Goal: Task Accomplishment & Management: Use online tool/utility

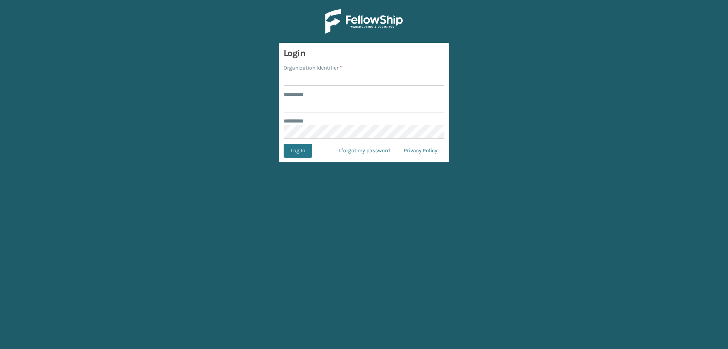
click at [322, 76] on input "Organization Identifier *" at bounding box center [364, 79] width 161 height 14
type input "fellowship - east"
click at [328, 110] on input "******** *" at bounding box center [364, 106] width 161 height 14
type input "****"
click at [284, 144] on button "Log In" at bounding box center [298, 151] width 29 height 14
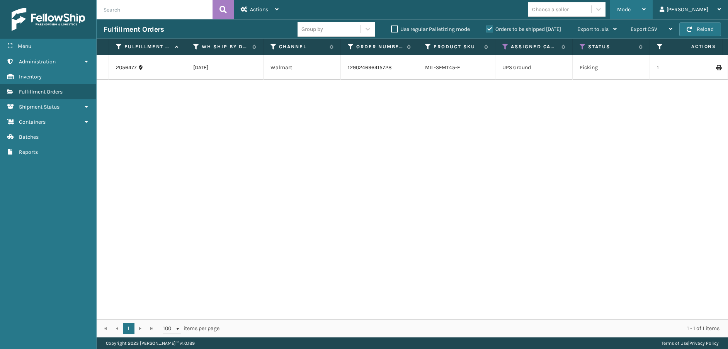
click at [646, 5] on div "Mode" at bounding box center [631, 9] width 29 height 19
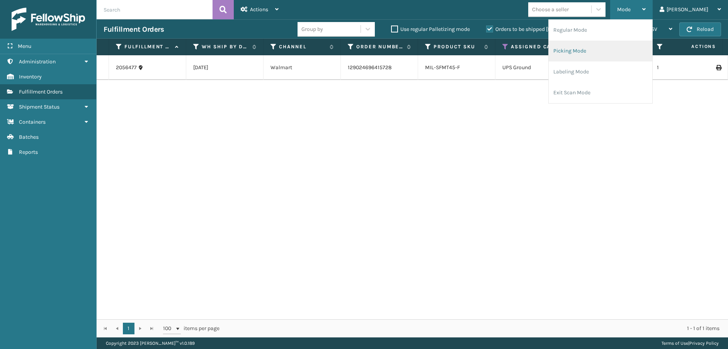
click at [611, 49] on li "Picking Mode" at bounding box center [601, 51] width 104 height 21
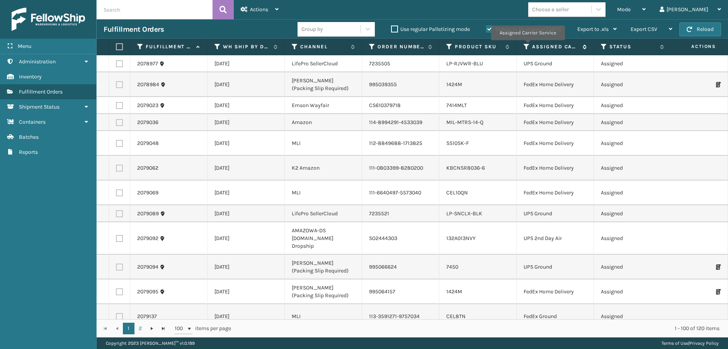
click at [528, 46] on icon at bounding box center [527, 46] width 6 height 7
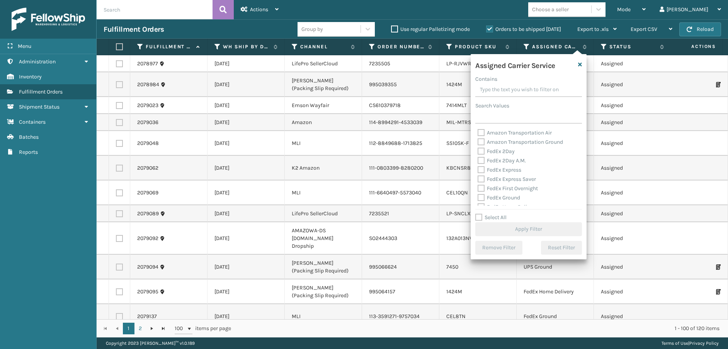
click at [480, 151] on label "FedEx 2Day" at bounding box center [496, 151] width 37 height 7
click at [478, 151] on input "FedEx 2Day" at bounding box center [478, 149] width 0 height 5
checkbox input "true"
click at [480, 164] on div "FedEx 2Day A.M." at bounding box center [529, 160] width 102 height 9
click at [481, 160] on label "FedEx 2Day A.M." at bounding box center [502, 160] width 48 height 7
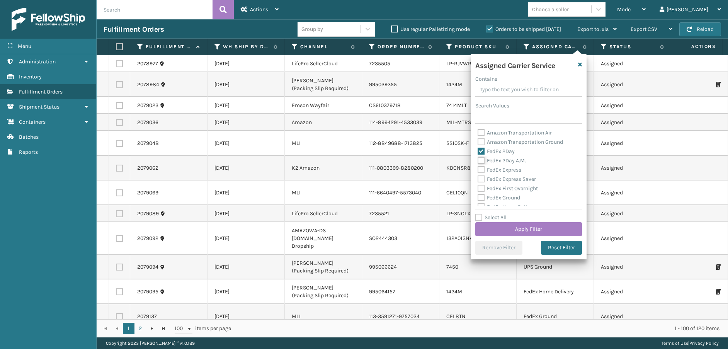
click at [478, 160] on input "FedEx 2Day A.M." at bounding box center [478, 158] width 0 height 5
checkbox input "true"
click at [481, 168] on label "FedEx Express" at bounding box center [500, 170] width 44 height 7
click at [478, 168] on input "FedEx Express" at bounding box center [478, 167] width 0 height 5
checkbox input "true"
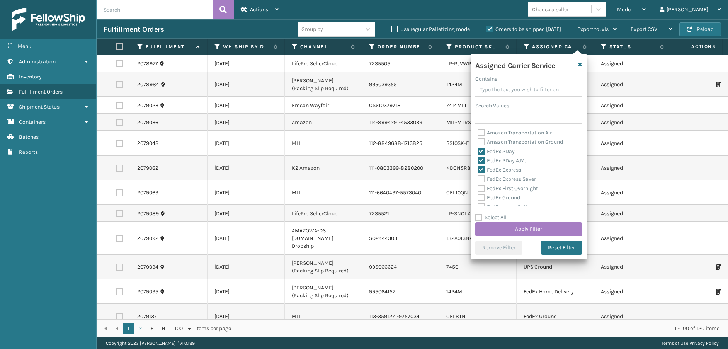
click at [481, 182] on label "FedEx Express Saver" at bounding box center [507, 179] width 58 height 7
click at [478, 180] on input "FedEx Express Saver" at bounding box center [478, 177] width 0 height 5
checkbox input "true"
click at [479, 189] on label "FedEx First Overnight" at bounding box center [508, 188] width 60 height 7
click at [478, 189] on input "FedEx First Overnight" at bounding box center [478, 186] width 0 height 5
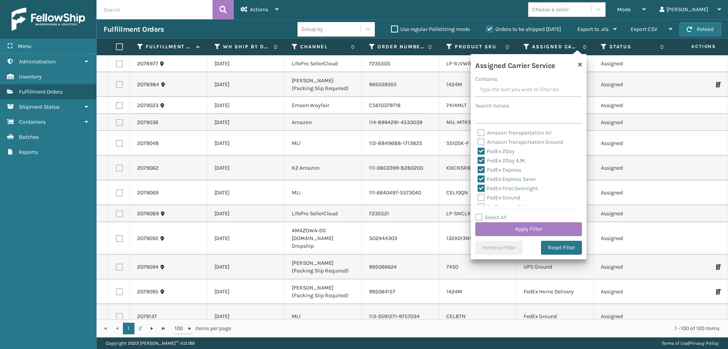
checkbox input "true"
click at [479, 194] on label "FedEx Ground" at bounding box center [499, 197] width 43 height 7
click at [478, 194] on input "FedEx Ground" at bounding box center [478, 195] width 0 height 5
checkbox input "true"
click at [481, 203] on div "FedEx Home Delivery" at bounding box center [529, 207] width 102 height 9
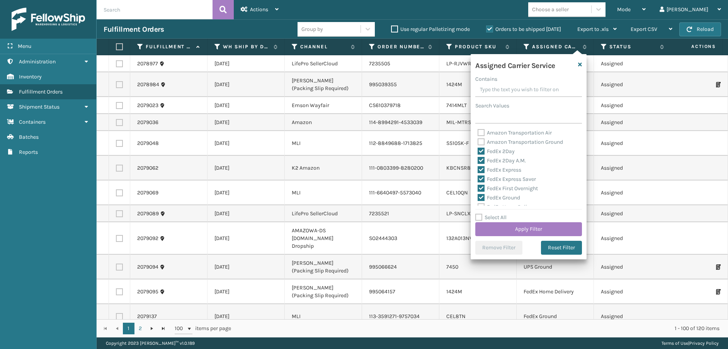
scroll to position [39, 0]
click at [481, 168] on label "FedEx Home Delivery" at bounding box center [508, 168] width 60 height 7
click at [478, 168] on input "FedEx Home Delivery" at bounding box center [478, 166] width 0 height 5
checkbox input "true"
click at [481, 177] on label "FedEx Priority Overnight" at bounding box center [511, 177] width 67 height 7
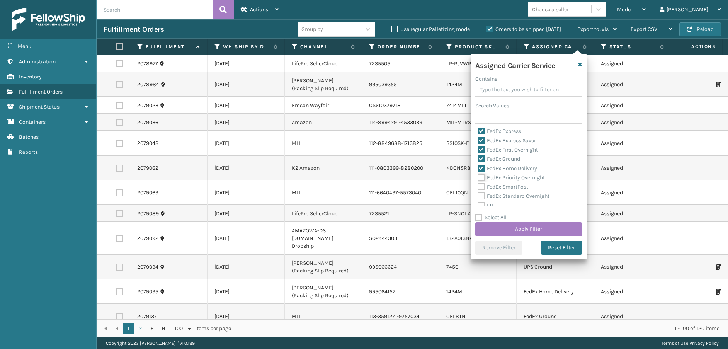
click at [478, 177] on input "FedEx Priority Overnight" at bounding box center [478, 175] width 0 height 5
checkbox input "true"
click at [481, 184] on label "FedEx SmartPost" at bounding box center [503, 187] width 51 height 7
click at [478, 184] on input "FedEx SmartPost" at bounding box center [478, 184] width 0 height 5
checkbox input "true"
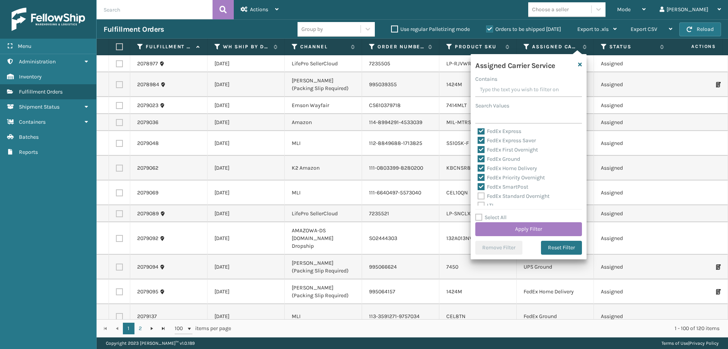
click at [481, 194] on label "FedEx Standard Overnight" at bounding box center [514, 196] width 72 height 7
click at [478, 194] on input "FedEx Standard Overnight" at bounding box center [478, 194] width 0 height 5
checkbox input "true"
click at [508, 223] on button "Apply Filter" at bounding box center [529, 229] width 107 height 14
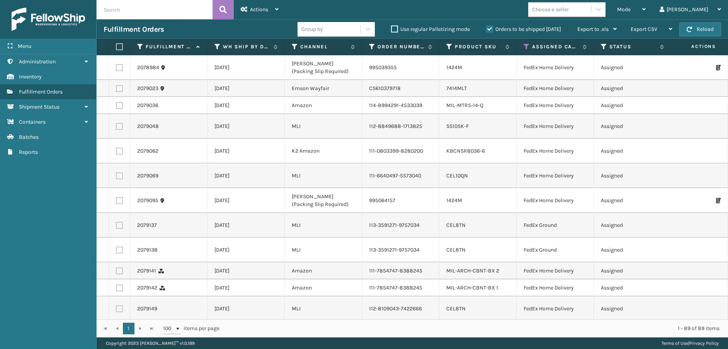
click at [119, 48] on label at bounding box center [118, 46] width 5 height 7
click at [116, 48] on input "checkbox" at bounding box center [116, 46] width 0 height 5
checkbox input "true"
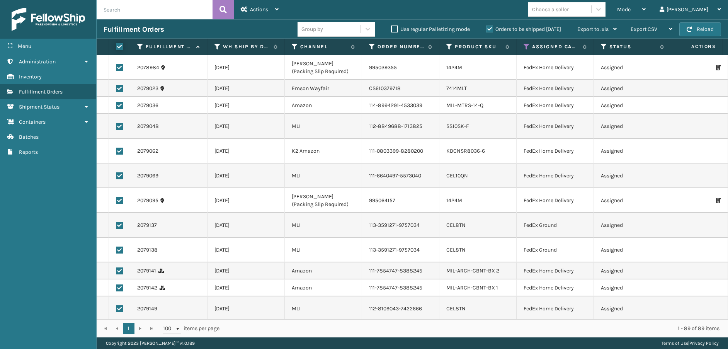
checkbox input "true"
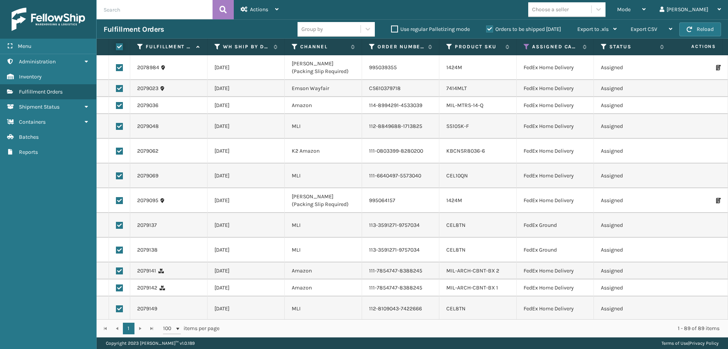
checkbox input "true"
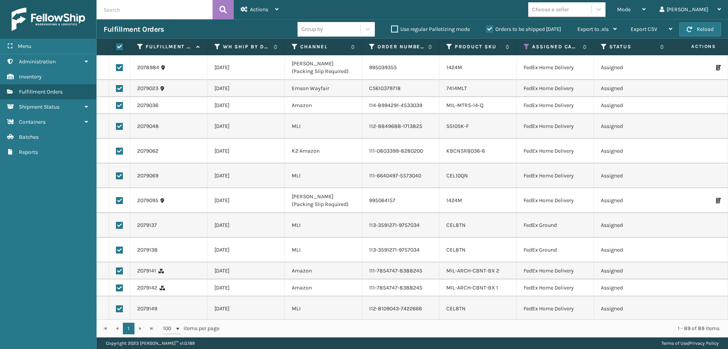
checkbox input "true"
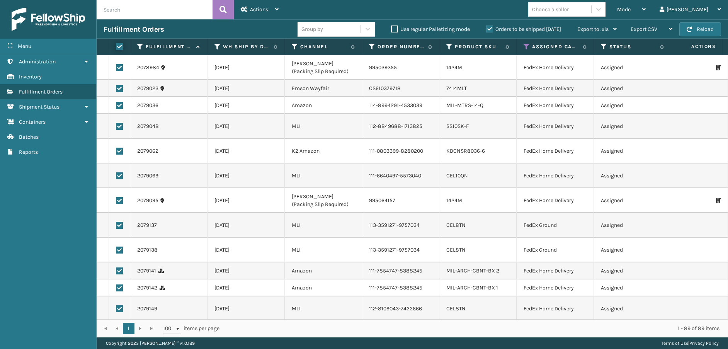
checkbox input "true"
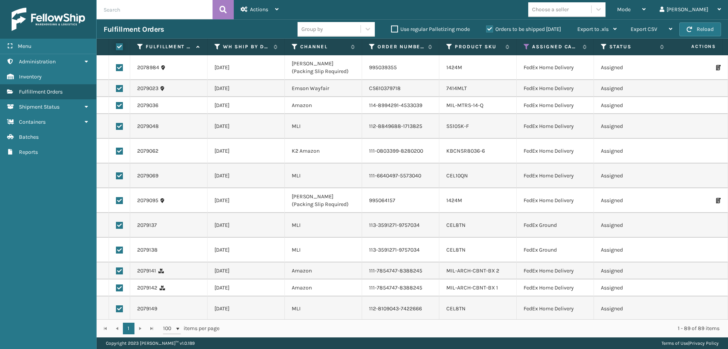
checkbox input "true"
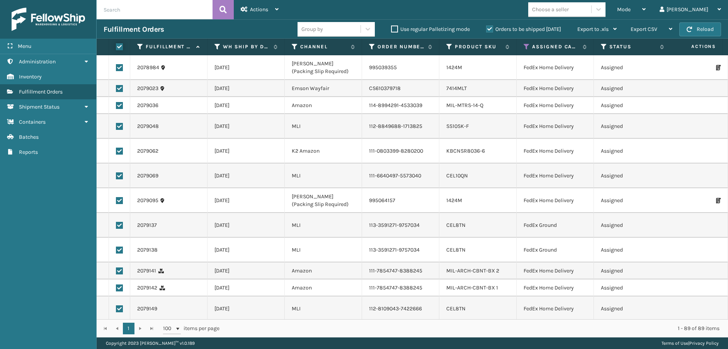
checkbox input "true"
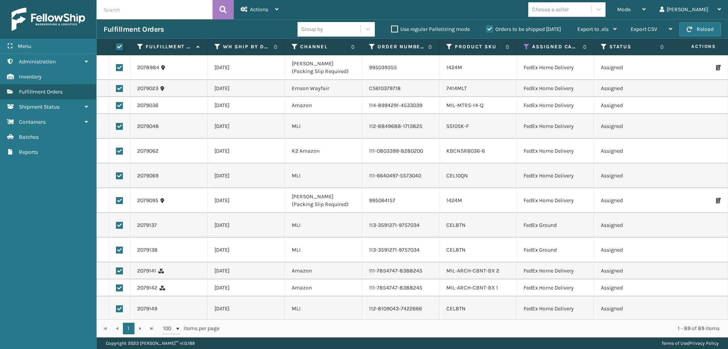
checkbox input "true"
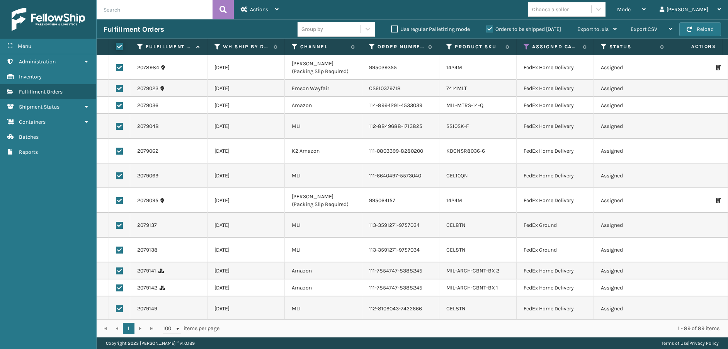
checkbox input "true"
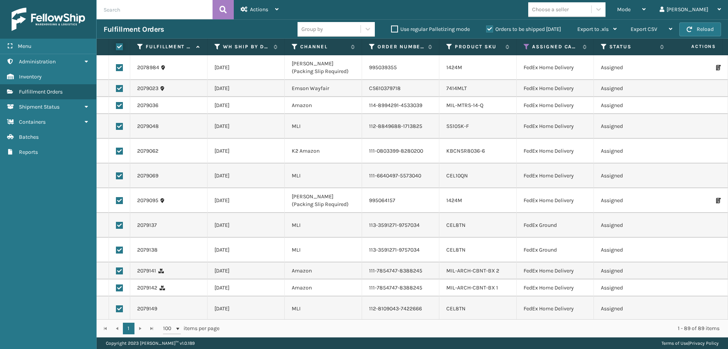
checkbox input "true"
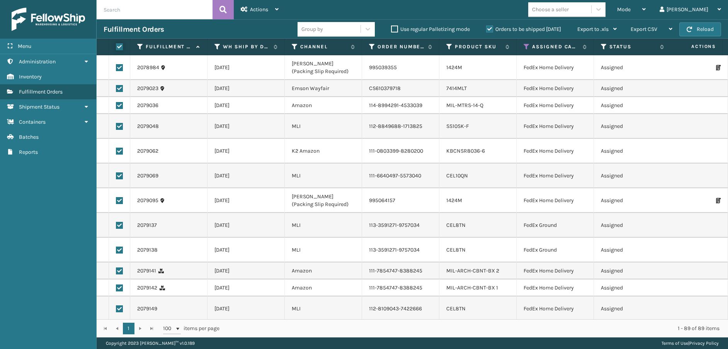
checkbox input "true"
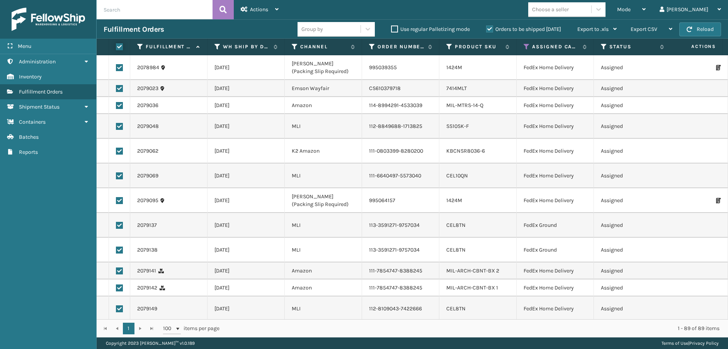
checkbox input "true"
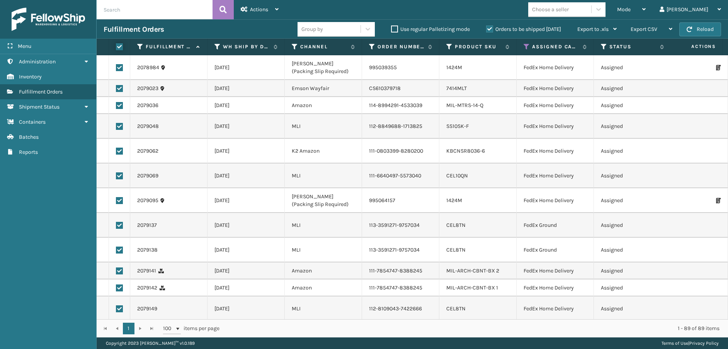
checkbox input "true"
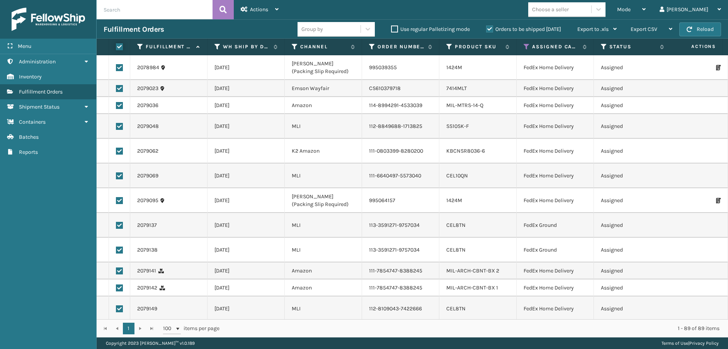
checkbox input "true"
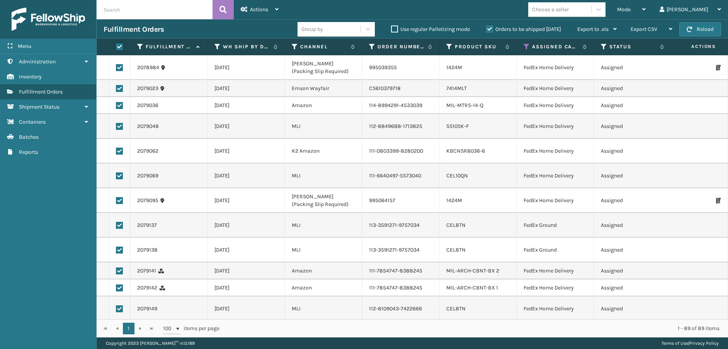
checkbox input "true"
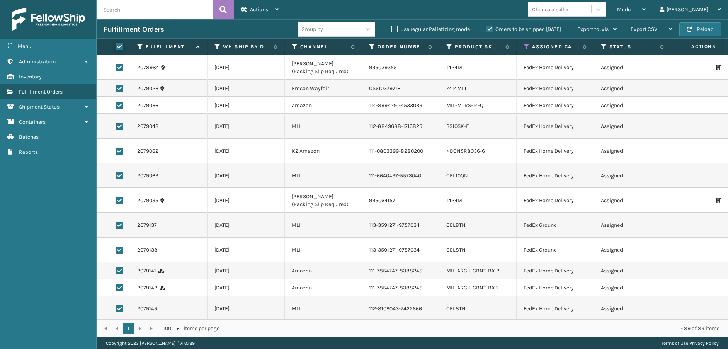
checkbox input "true"
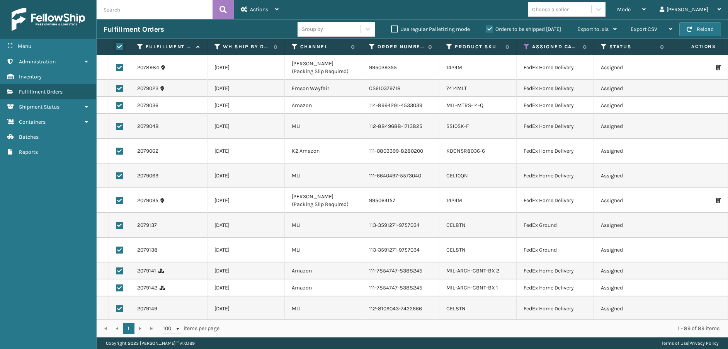
checkbox input "true"
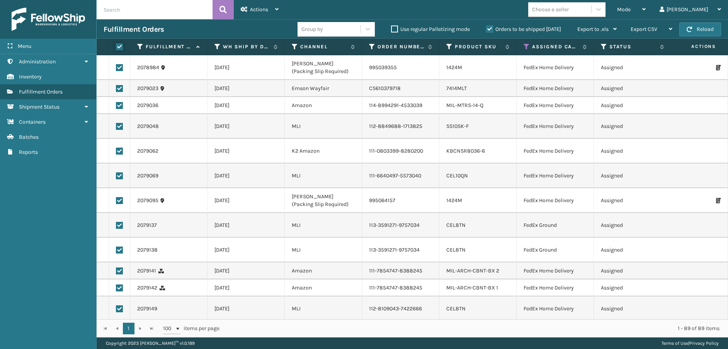
checkbox input "true"
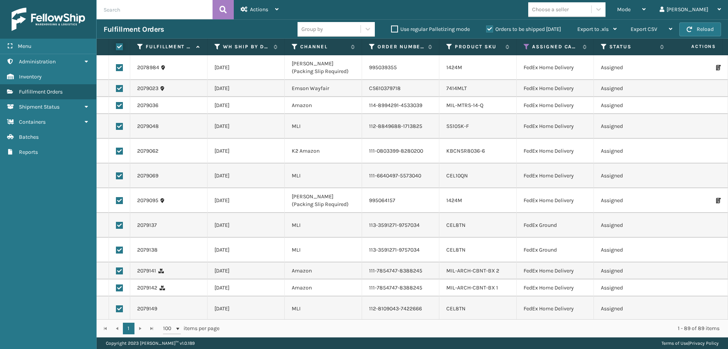
checkbox input "true"
click at [261, 8] on span "Actions" at bounding box center [259, 9] width 18 height 7
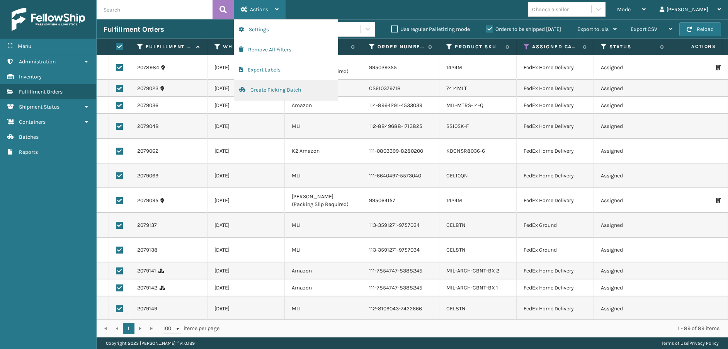
click at [275, 92] on button "Create Picking Batch" at bounding box center [286, 90] width 104 height 20
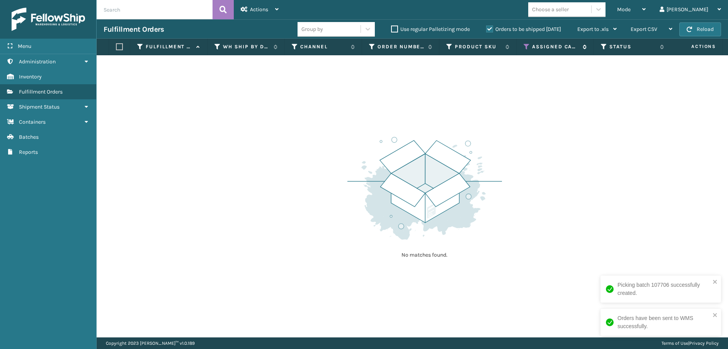
click at [526, 48] on icon at bounding box center [527, 46] width 6 height 7
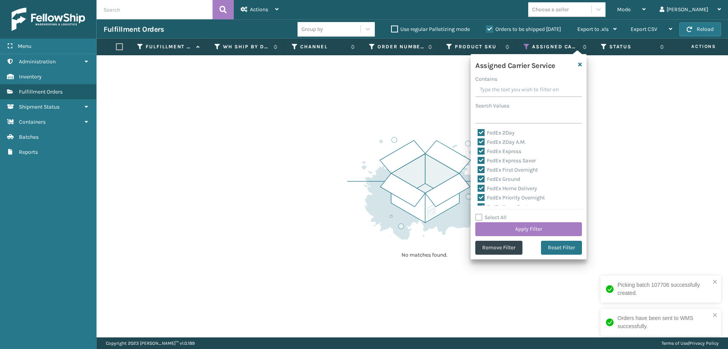
click at [481, 216] on label "Select All" at bounding box center [491, 217] width 31 height 7
click at [481, 214] on input "Select All" at bounding box center [534, 213] width 116 height 1
checkbox input "true"
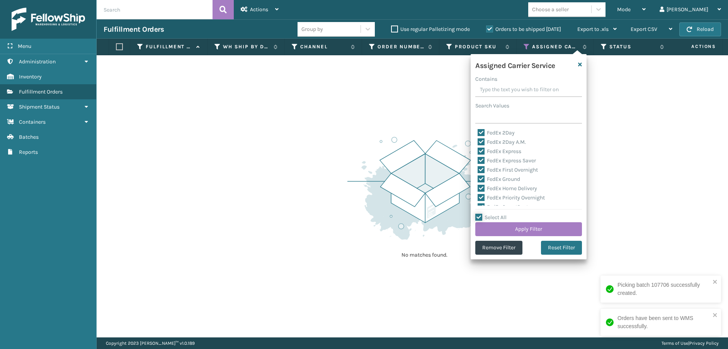
checkbox input "true"
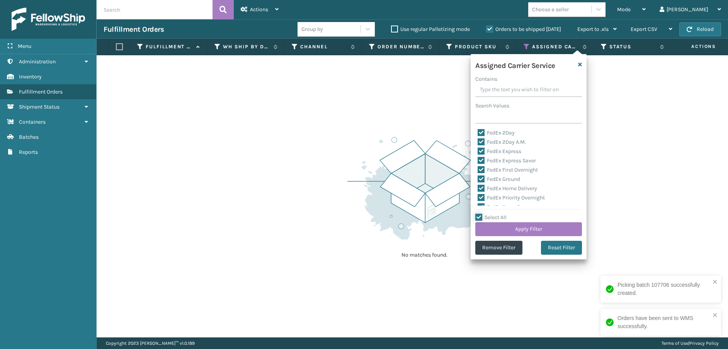
checkbox input "true"
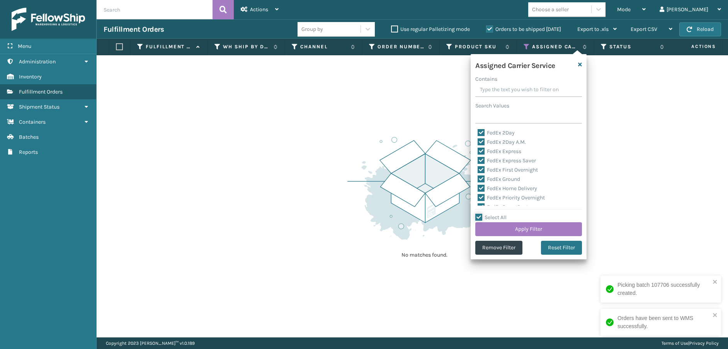
checkbox input "true"
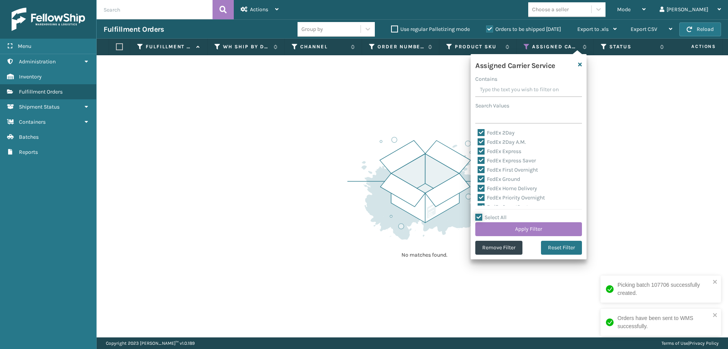
checkbox input "true"
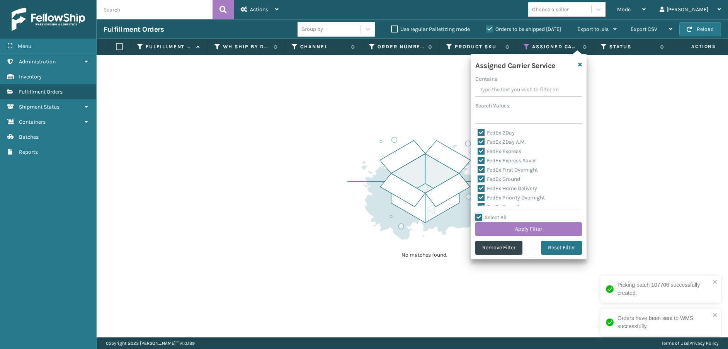
checkbox input "true"
click at [481, 216] on label "Select All" at bounding box center [491, 217] width 31 height 7
click at [481, 214] on input "Select All" at bounding box center [534, 213] width 116 height 1
checkbox input "false"
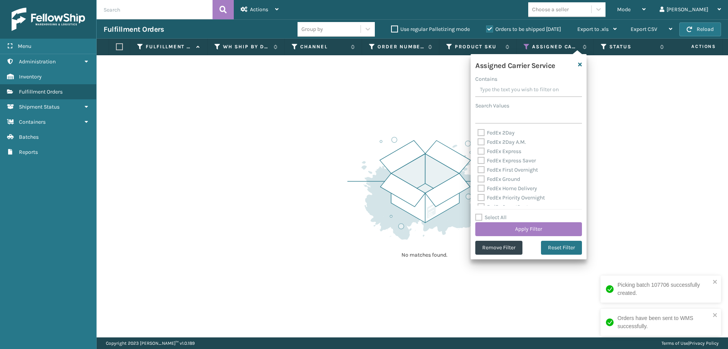
checkbox input "false"
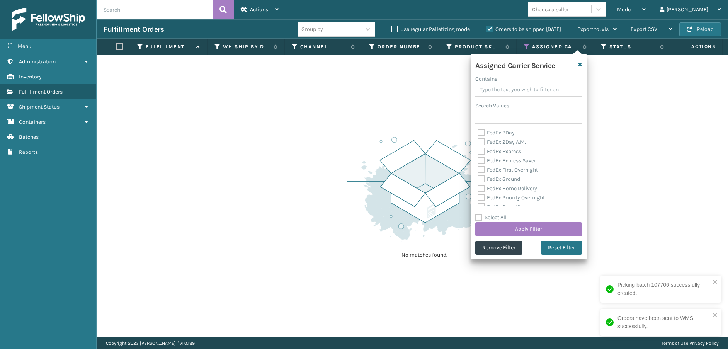
checkbox input "false"
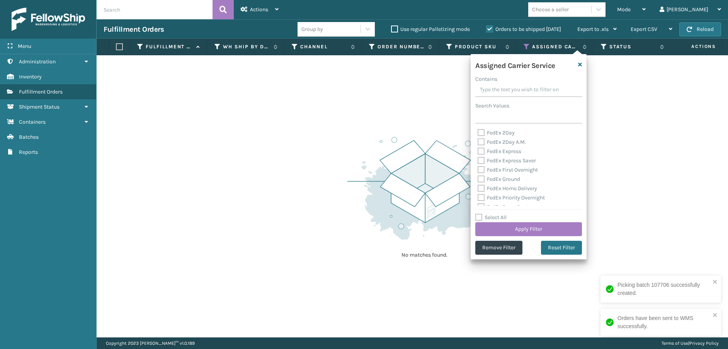
checkbox input "false"
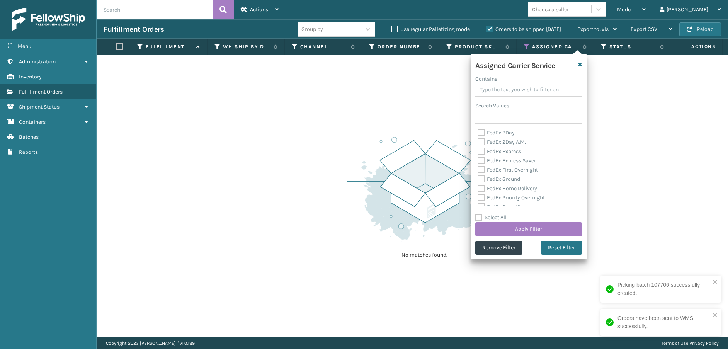
checkbox input "false"
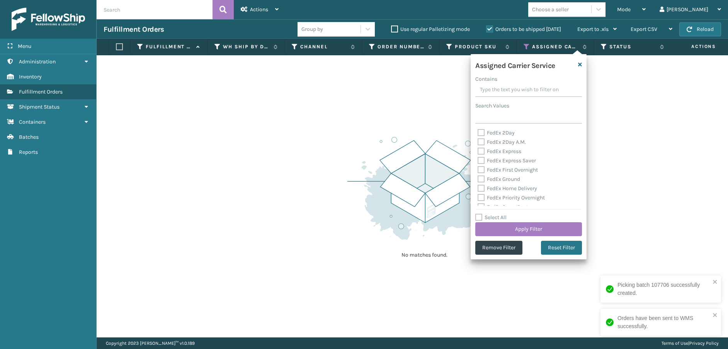
checkbox input "false"
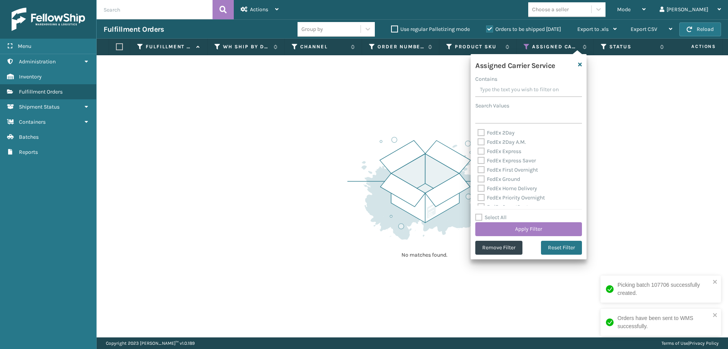
checkbox input "false"
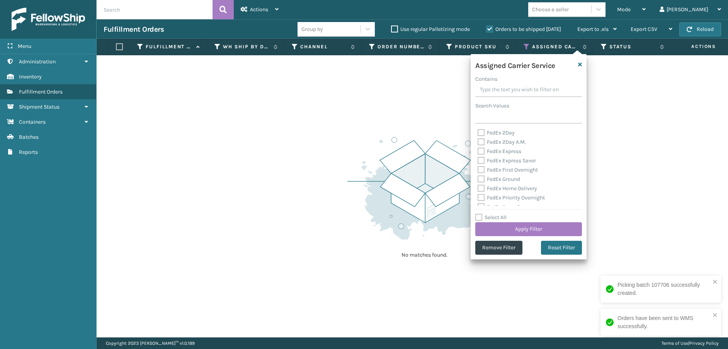
checkbox input "false"
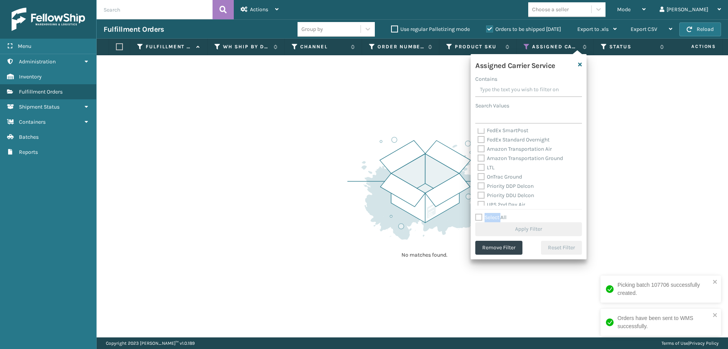
scroll to position [77, 0]
click at [480, 167] on label "LTL" at bounding box center [486, 167] width 17 height 7
click at [478, 167] on input "LTL" at bounding box center [478, 164] width 0 height 5
checkbox input "true"
click at [498, 231] on button "Apply Filter" at bounding box center [529, 229] width 107 height 14
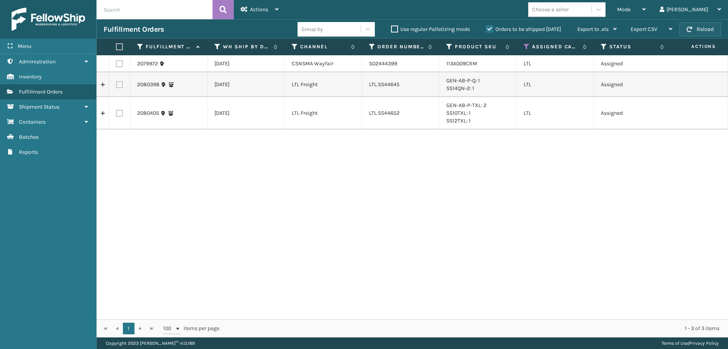
click at [718, 31] on button "Reload" at bounding box center [701, 29] width 42 height 14
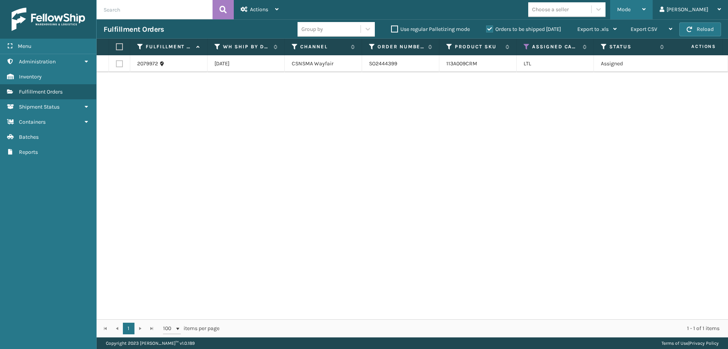
click at [646, 13] on div "Mode" at bounding box center [631, 9] width 29 height 19
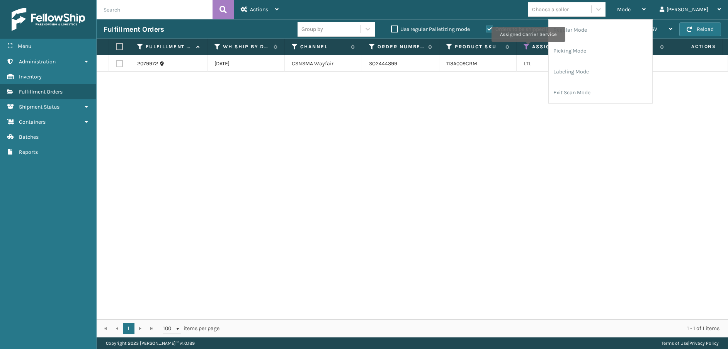
click at [528, 47] on icon at bounding box center [527, 46] width 6 height 7
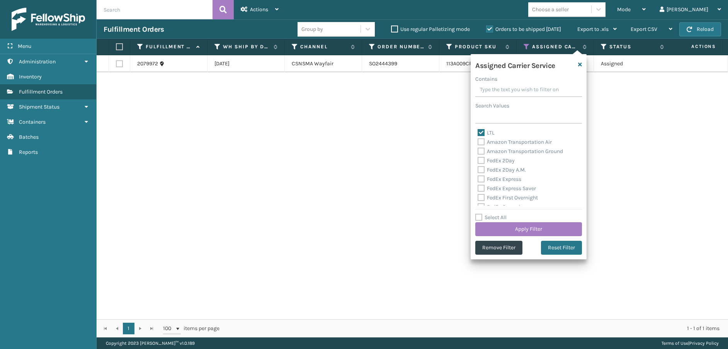
click at [481, 134] on label "LTL" at bounding box center [486, 133] width 17 height 7
click at [478, 133] on input "LTL" at bounding box center [478, 130] width 0 height 5
checkbox input "false"
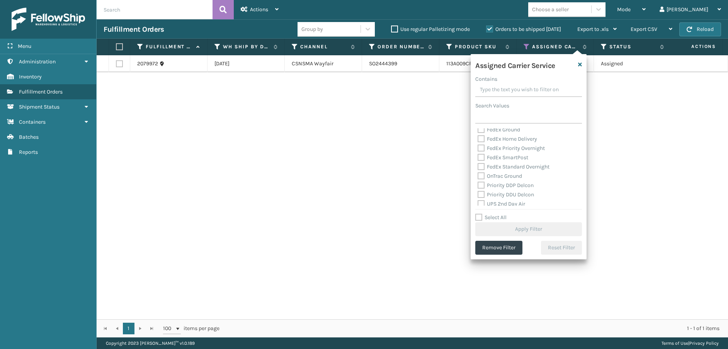
click at [480, 176] on label "OnTrac Ground" at bounding box center [500, 176] width 44 height 7
click at [478, 176] on input "OnTrac Ground" at bounding box center [478, 174] width 0 height 5
checkbox input "true"
click at [482, 187] on label "Priority DDP Delcon" at bounding box center [506, 185] width 56 height 7
click at [478, 186] on input "Priority DDP Delcon" at bounding box center [478, 183] width 0 height 5
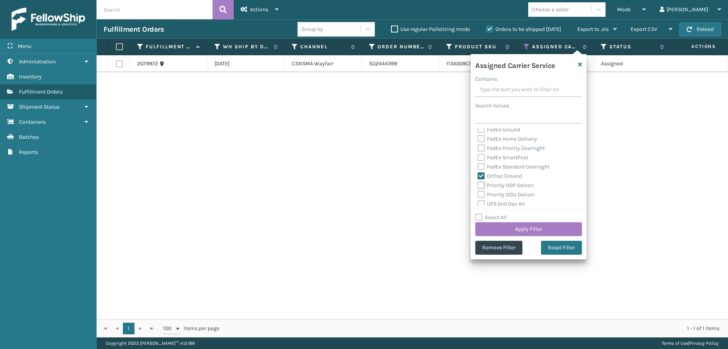
checkbox input "true"
click at [479, 194] on label "Priority DDU Delcon" at bounding box center [506, 194] width 56 height 7
click at [478, 194] on input "Priority DDU Delcon" at bounding box center [478, 192] width 0 height 5
checkbox input "true"
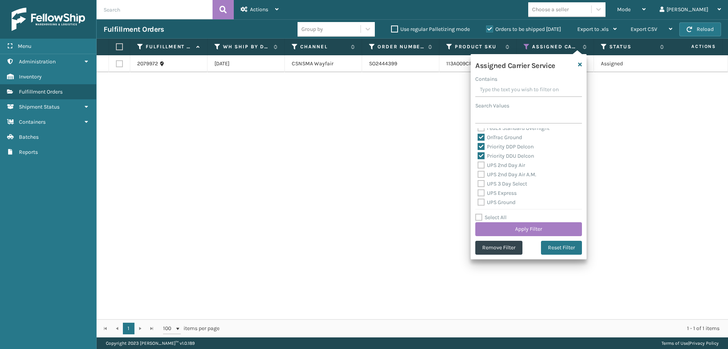
drag, startPoint x: 482, startPoint y: 167, endPoint x: 484, endPoint y: 172, distance: 5.7
click at [482, 166] on label "UPS 2nd Day Air" at bounding box center [502, 165] width 48 height 7
click at [478, 166] on input "UPS 2nd Day Air" at bounding box center [478, 163] width 0 height 5
checkbox input "true"
click at [484, 173] on label "UPS 2nd Day Air A.M." at bounding box center [507, 174] width 59 height 7
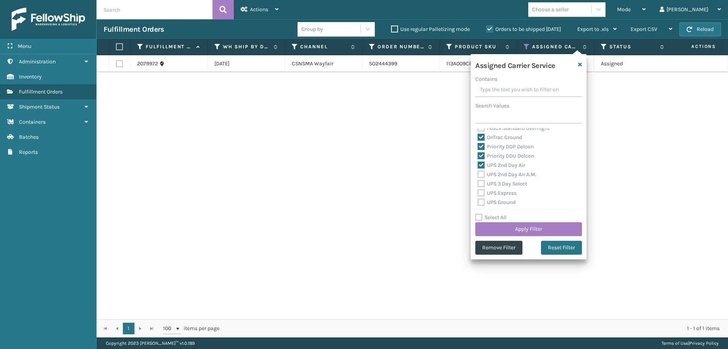
click at [478, 173] on input "UPS 2nd Day Air A.M." at bounding box center [478, 172] width 0 height 5
checkbox input "true"
click at [482, 185] on label "UPS 3 Day Select" at bounding box center [502, 184] width 49 height 7
click at [478, 184] on input "UPS 3 Day Select" at bounding box center [478, 181] width 0 height 5
checkbox input "true"
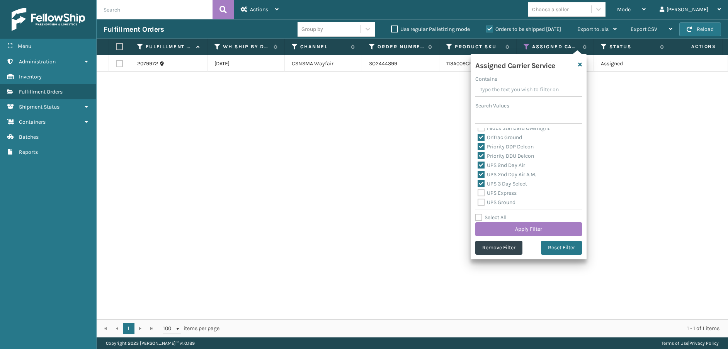
click at [482, 195] on label "UPS Express" at bounding box center [497, 193] width 39 height 7
click at [478, 194] on input "UPS Express" at bounding box center [478, 191] width 0 height 5
checkbox input "true"
click at [482, 203] on label "UPS Ground" at bounding box center [497, 202] width 38 height 7
click at [478, 203] on input "UPS Ground" at bounding box center [478, 200] width 0 height 5
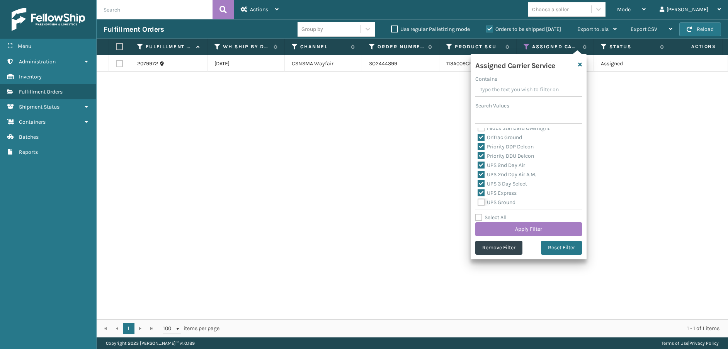
checkbox input "true"
click at [482, 173] on label "UPS Next Day Air" at bounding box center [502, 173] width 49 height 7
click at [478, 173] on input "UPS Next Day Air" at bounding box center [478, 171] width 0 height 5
checkbox input "true"
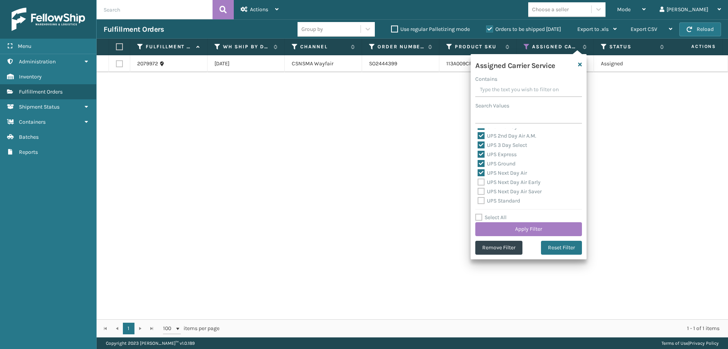
click at [482, 181] on label "UPS Next Day Air Early" at bounding box center [509, 182] width 63 height 7
click at [478, 181] on input "UPS Next Day Air Early" at bounding box center [478, 180] width 0 height 5
checkbox input "true"
click at [480, 193] on label "UPS Next Day Air Saver" at bounding box center [510, 191] width 64 height 7
click at [478, 192] on input "UPS Next Day Air Saver" at bounding box center [478, 189] width 0 height 5
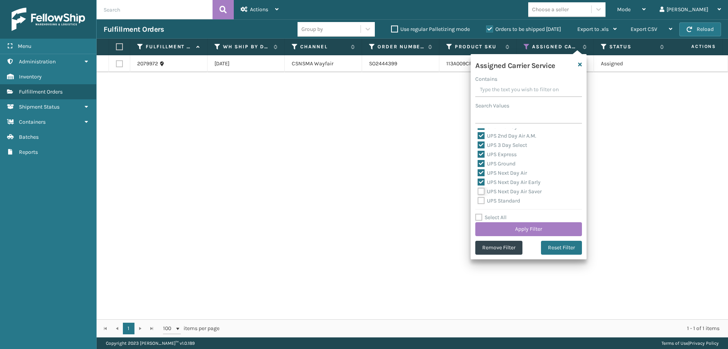
checkbox input "true"
click at [481, 201] on label "UPS Standard" at bounding box center [499, 201] width 43 height 7
click at [478, 201] on input "UPS Standard" at bounding box center [478, 198] width 0 height 5
checkbox input "true"
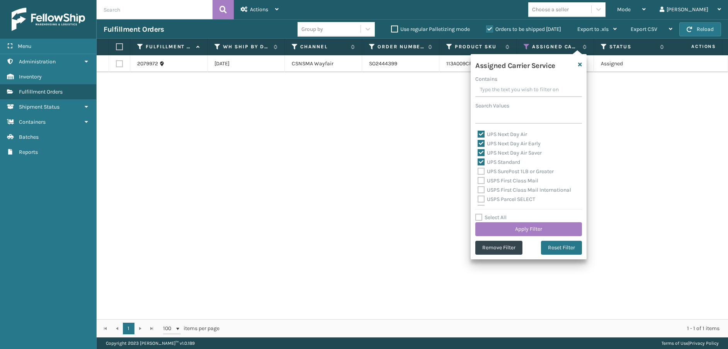
click at [482, 171] on label "UPS SurePost 1LB or Greater" at bounding box center [516, 171] width 76 height 7
click at [478, 171] on input "UPS SurePost 1LB or Greater" at bounding box center [478, 169] width 0 height 5
checkbox input "true"
click at [477, 181] on div "LTL Amazon Transportation Air Amazon Transportation Ground FedEx 2Day FedEx 2Da…" at bounding box center [529, 166] width 107 height 77
click at [479, 182] on label "USPS First Class Mail" at bounding box center [508, 180] width 61 height 7
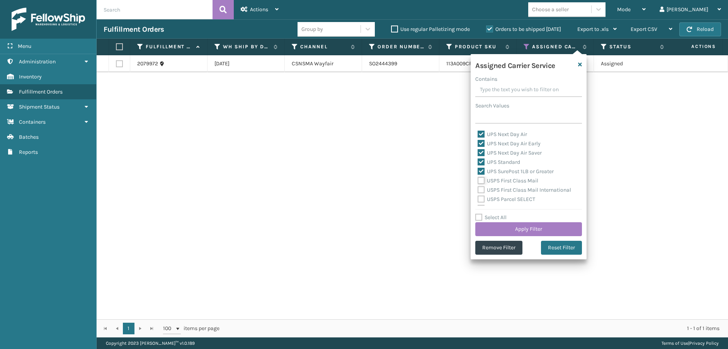
click at [478, 181] on input "USPS First Class Mail" at bounding box center [478, 178] width 0 height 5
checkbox input "true"
click at [479, 191] on label "USPS First Class Mail International" at bounding box center [525, 190] width 94 height 7
click at [478, 191] on input "USPS First Class Mail International" at bounding box center [478, 188] width 0 height 5
checkbox input "true"
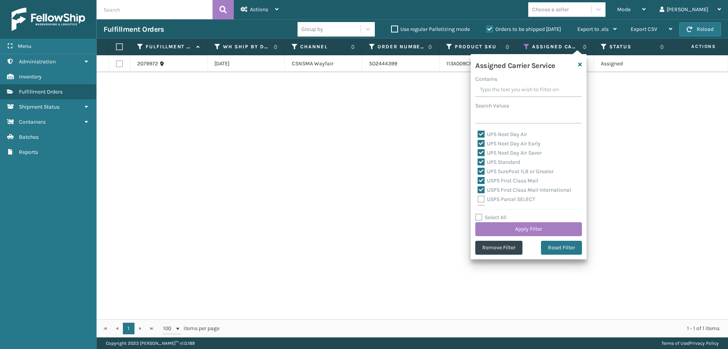
click at [482, 203] on div "USPS Parcel SELECT" at bounding box center [529, 199] width 102 height 9
click at [482, 201] on label "USPS Parcel SELECT" at bounding box center [507, 199] width 58 height 7
click at [478, 200] on input "USPS Parcel SELECT" at bounding box center [478, 197] width 0 height 5
checkbox input "true"
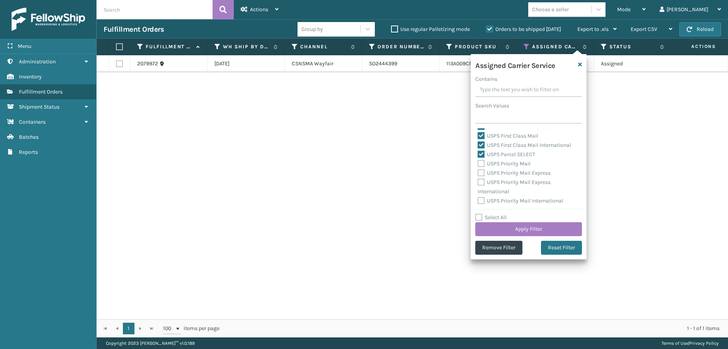
click at [483, 162] on label "USPS Priority Mail" at bounding box center [504, 163] width 53 height 7
click at [478, 162] on input "USPS Priority Mail" at bounding box center [478, 161] width 0 height 5
checkbox input "true"
click at [483, 174] on label "USPS Priority Mail Express" at bounding box center [514, 173] width 73 height 7
click at [478, 174] on input "USPS Priority Mail Express" at bounding box center [478, 171] width 0 height 5
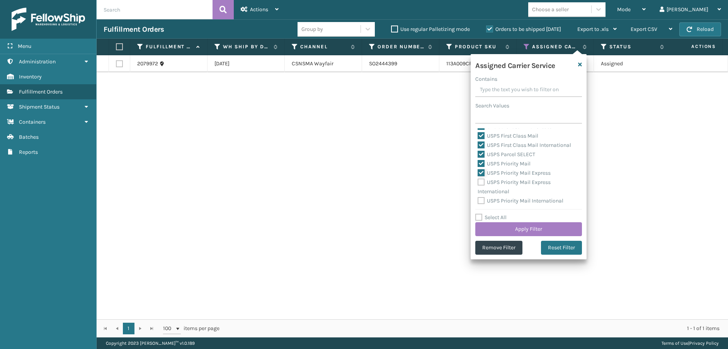
checkbox input "true"
click at [483, 184] on label "USPS Priority Mail Express International" at bounding box center [514, 187] width 73 height 16
click at [478, 183] on input "USPS Priority Mail Express International" at bounding box center [478, 180] width 0 height 5
checkbox input "true"
click at [481, 200] on label "USPS Priority Mail International" at bounding box center [521, 201] width 86 height 7
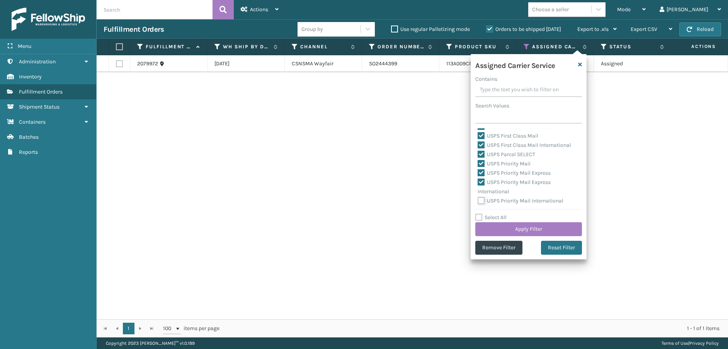
click at [478, 200] on input "USPS Priority Mail International" at bounding box center [478, 198] width 0 height 5
checkbox input "true"
click at [520, 231] on button "Apply Filter" at bounding box center [529, 229] width 107 height 14
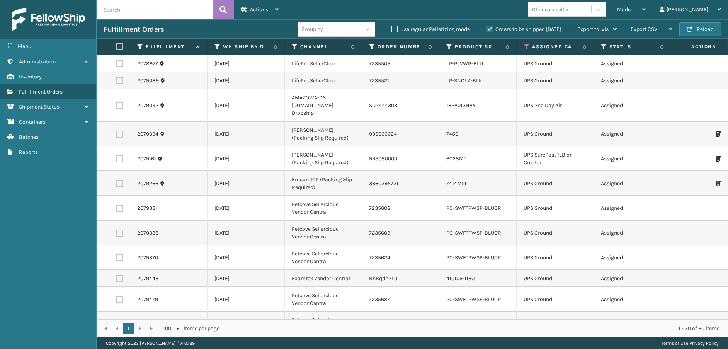
click at [120, 46] on label at bounding box center [118, 46] width 5 height 7
click at [116, 46] on input "checkbox" at bounding box center [116, 46] width 0 height 5
checkbox input "true"
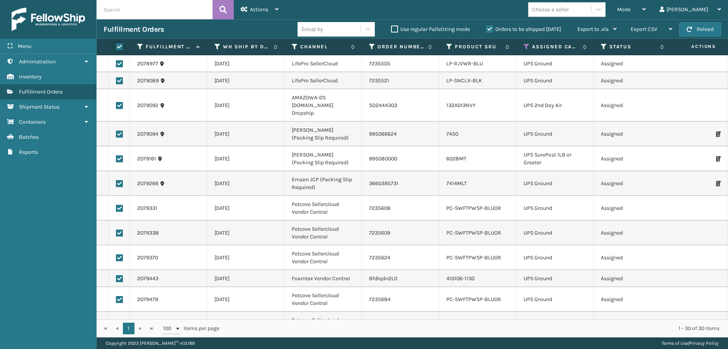
checkbox input "true"
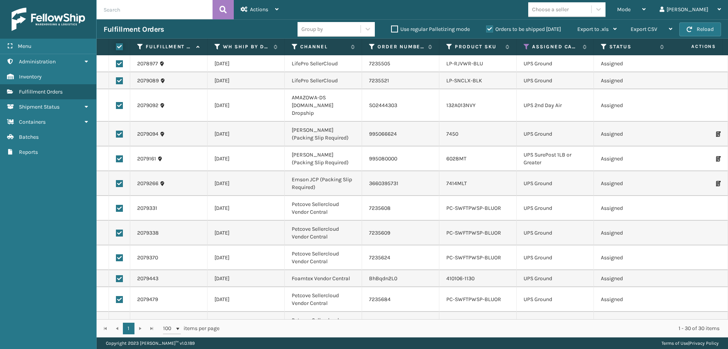
checkbox input "true"
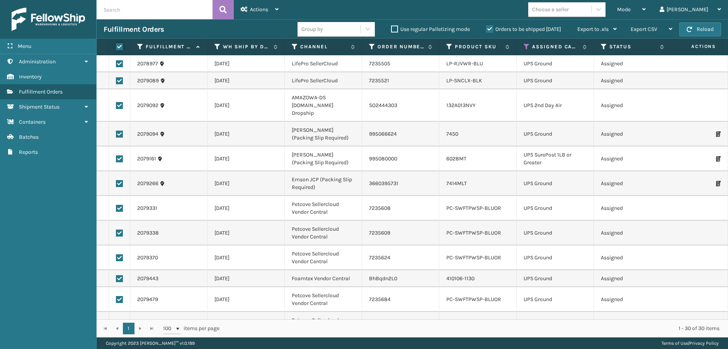
checkbox input "true"
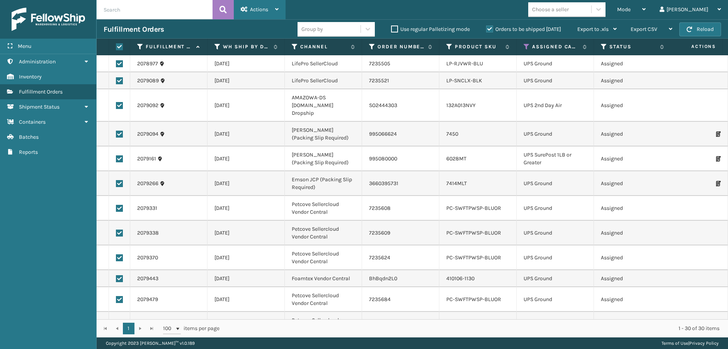
click at [266, 14] on div "Actions" at bounding box center [260, 9] width 38 height 19
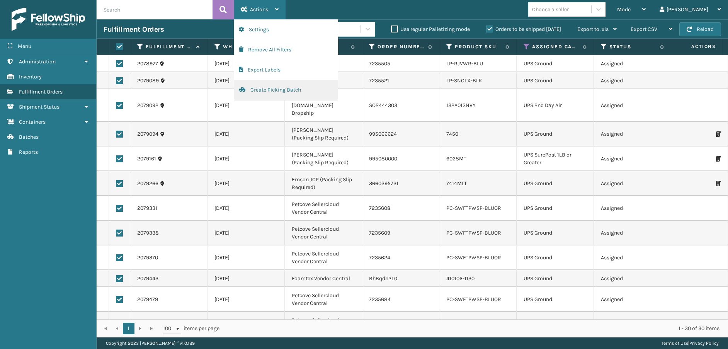
click at [279, 89] on button "Create Picking Batch" at bounding box center [286, 90] width 104 height 20
